Goal: Communication & Community: Answer question/provide support

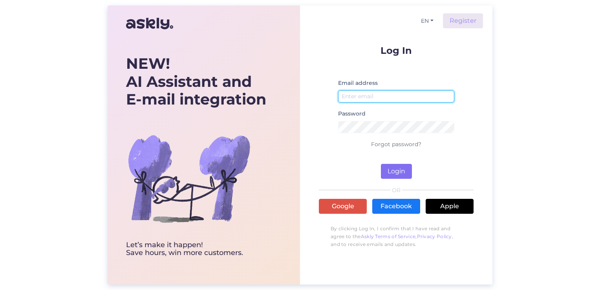
type input "[EMAIL_ADDRESS][DOMAIN_NAME]"
click at [397, 174] on button "Login" at bounding box center [396, 171] width 31 height 15
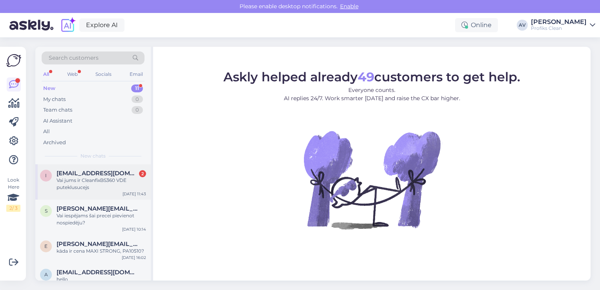
click at [92, 179] on div "Vai jums ir CleanfixBS360 VDE puteklusucejs" at bounding box center [102, 184] width 90 height 14
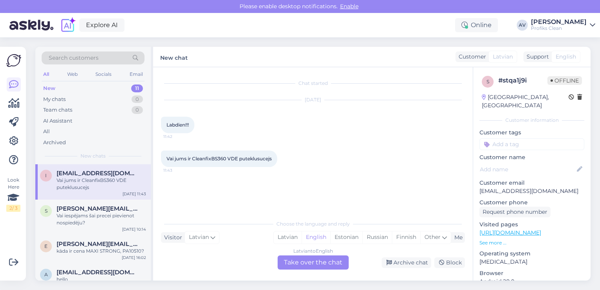
click at [327, 263] on div "Latvian to English Take over the chat" at bounding box center [313, 262] width 71 height 14
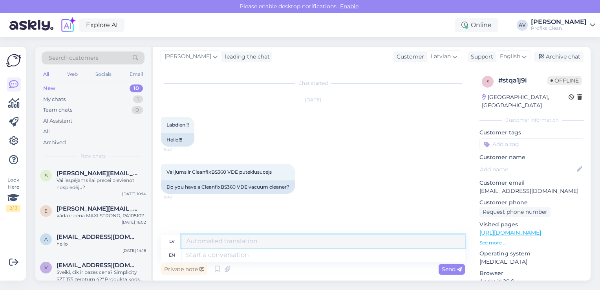
click at [221, 244] on textarea at bounding box center [323, 240] width 284 height 13
type textarea "l"
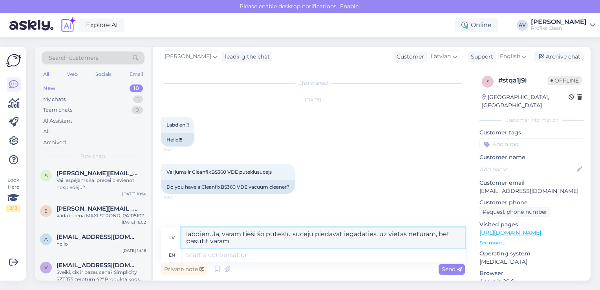
click at [382, 235] on textarea "labdien. Jā, varam tieši šo putekļu sūcēju piedāvāt iegādāties. uz vietas netur…" at bounding box center [323, 237] width 284 height 20
drag, startPoint x: 189, startPoint y: 234, endPoint x: 189, endPoint y: 243, distance: 9.0
click at [190, 234] on textarea "labdien. Jā, varam tieši šo putekļu sūcēju piedāvāt iegādāties. Uz vietas netur…" at bounding box center [323, 237] width 284 height 20
type textarea "Labdien. Jā, varam tieši šo putekļu sūcēju piedāvāt iegādāties. Uz vietas netur…"
click at [456, 271] on span "Send" at bounding box center [452, 268] width 20 height 7
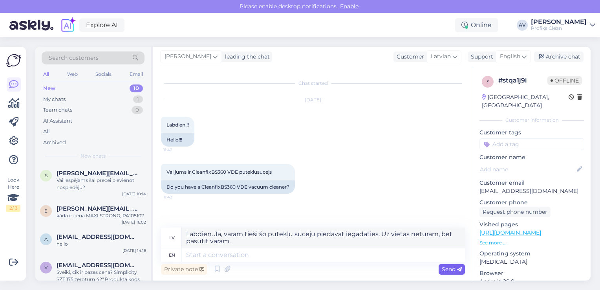
click at [448, 271] on span "Send" at bounding box center [452, 268] width 20 height 7
click at [212, 255] on textarea at bounding box center [323, 254] width 284 height 13
click at [185, 238] on textarea "Labdien. Jā, varam tieši šo putekļu sūcēju piedāvāt iegādāties. Uz vietas netur…" at bounding box center [323, 237] width 284 height 20
click at [185, 233] on textarea "Labdien. Jā, varam tieši šo putekļu sūcēju piedāvāt iegādāties. Uz vietas netur…" at bounding box center [323, 237] width 284 height 20
drag, startPoint x: 186, startPoint y: 234, endPoint x: 236, endPoint y: 245, distance: 50.7
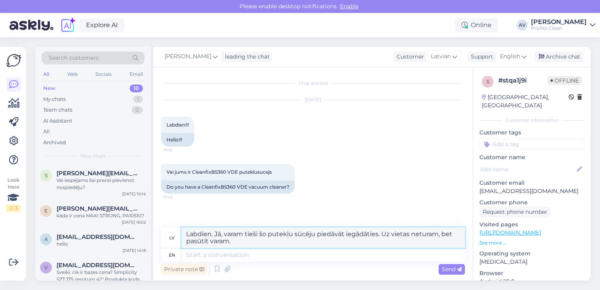
click at [236, 245] on textarea "Labdien. Jā, varam tieši šo putekļu sūcēju piedāvāt iegādāties. Uz vietas netur…" at bounding box center [323, 237] width 284 height 20
drag, startPoint x: 229, startPoint y: 244, endPoint x: 192, endPoint y: 223, distance: 42.6
click at [187, 234] on textarea "Labdien. Jā, varam tieši šo putekļu sūcēju piedāvāt iegādāties. Uz vietas netur…" at bounding box center [323, 237] width 284 height 20
click at [232, 254] on textarea at bounding box center [323, 254] width 284 height 13
paste textarea "Good day. Yes, we can offer this exact vacuum cleaner for purchase. We don't ke…"
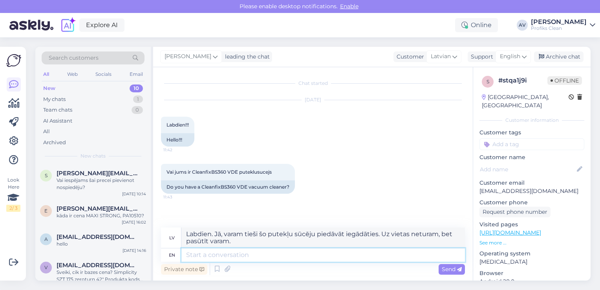
type textarea "Good day. Yes, we can offer this exact vacuum cleaner for purchase. We don't ke…"
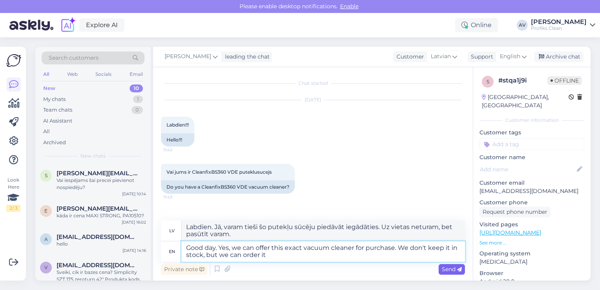
type textarea "Labdien. Jā, mēs varam piedāvāt iegādāties tieši šo putekļsūcēju. Mēs to neuzgl…"
type textarea "Good day. Yes, we can offer this exact vacuum cleaner for purchase. We don't ke…"
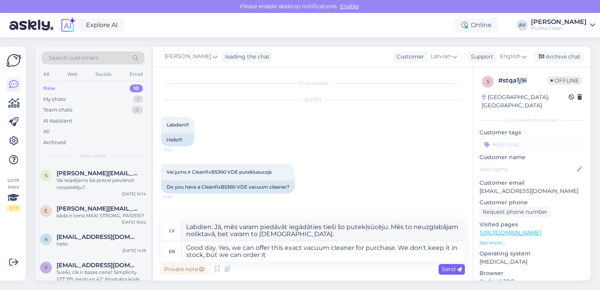
click at [449, 269] on span "Send" at bounding box center [452, 268] width 20 height 7
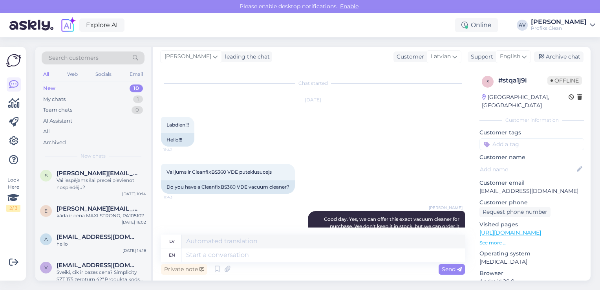
scroll to position [43, 0]
